Goal: Browse casually

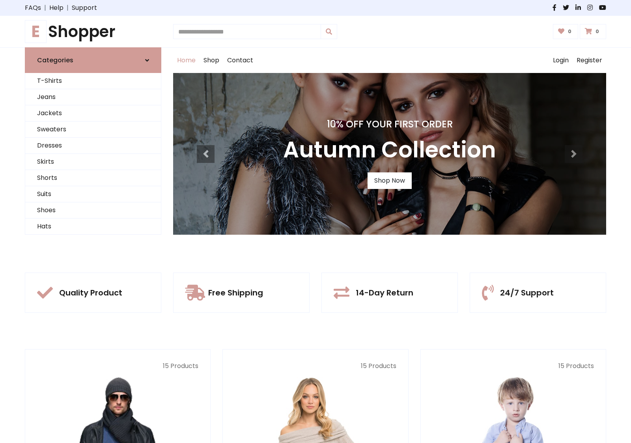
click at [316, 221] on div "10% Off Your First Order Autumn Collection Shop Now" at bounding box center [389, 154] width 433 height 162
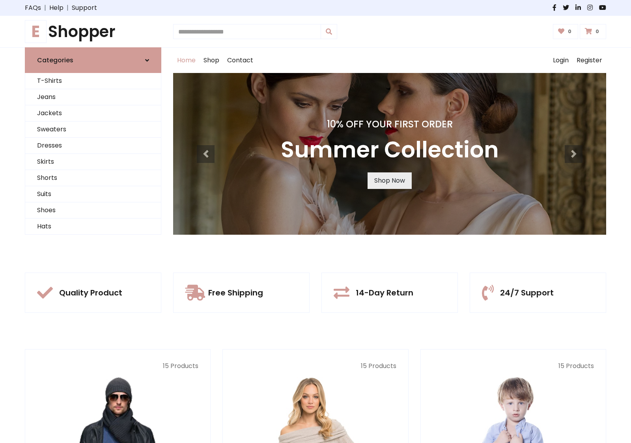
click at [389, 180] on link "Shop Now" at bounding box center [390, 180] width 44 height 17
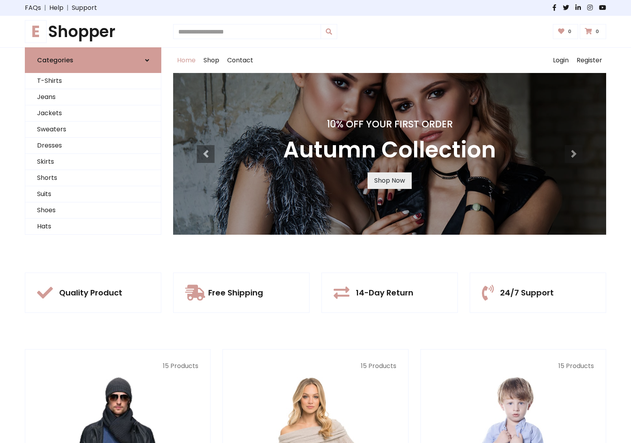
click at [389, 180] on link "Shop Now" at bounding box center [390, 180] width 44 height 17
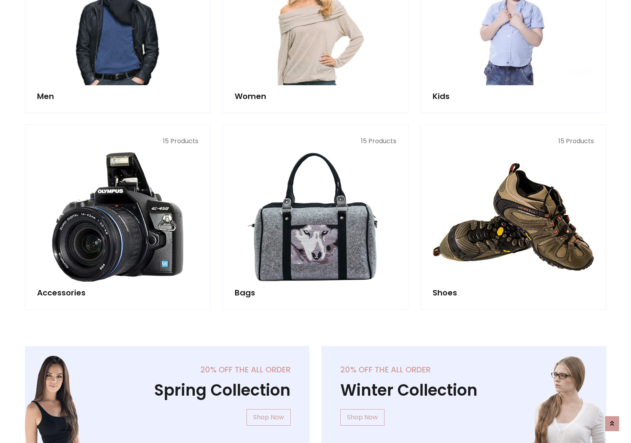
scroll to position [787, 0]
